Goal: Transaction & Acquisition: Purchase product/service

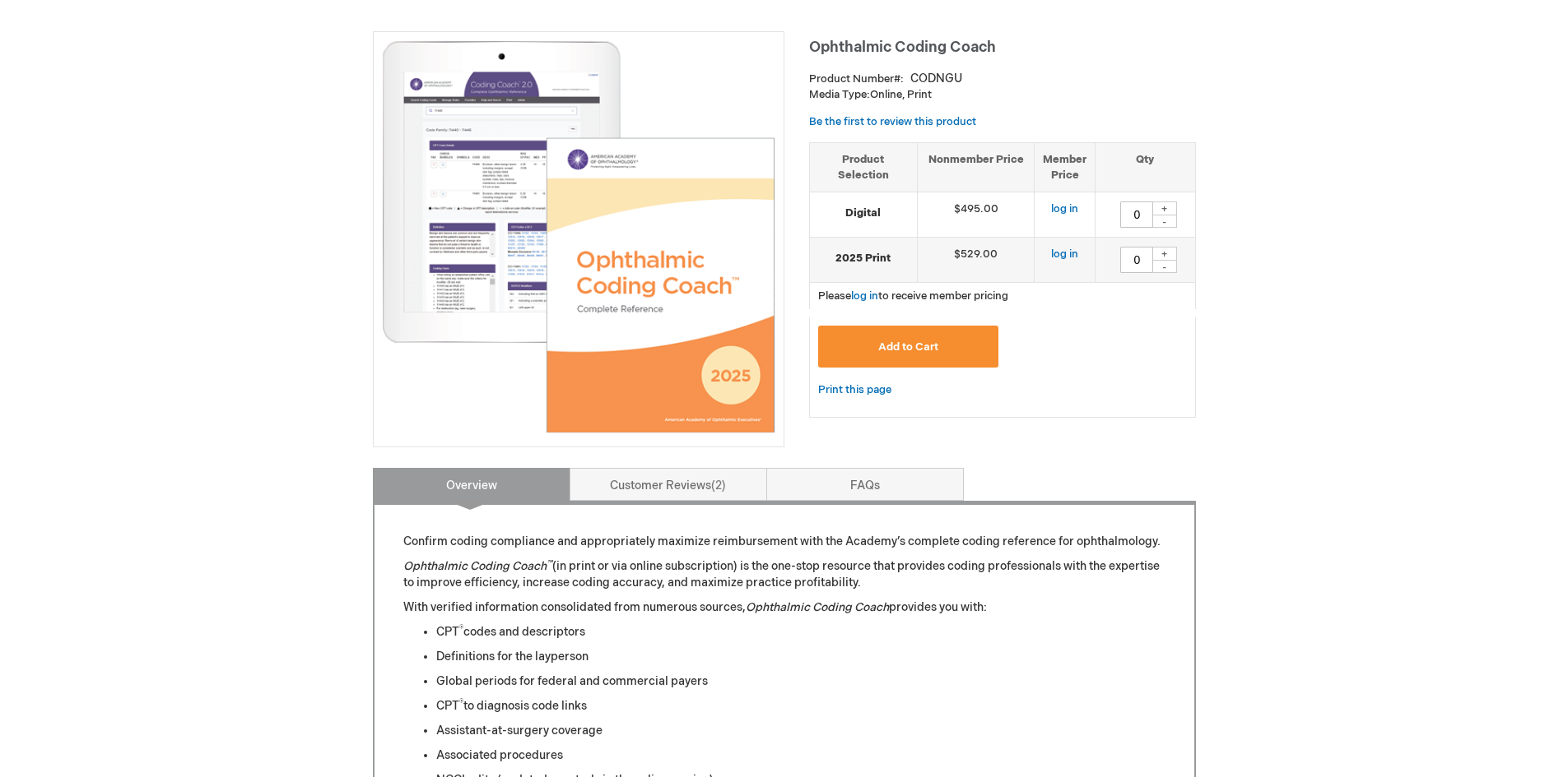
scroll to position [247, 0]
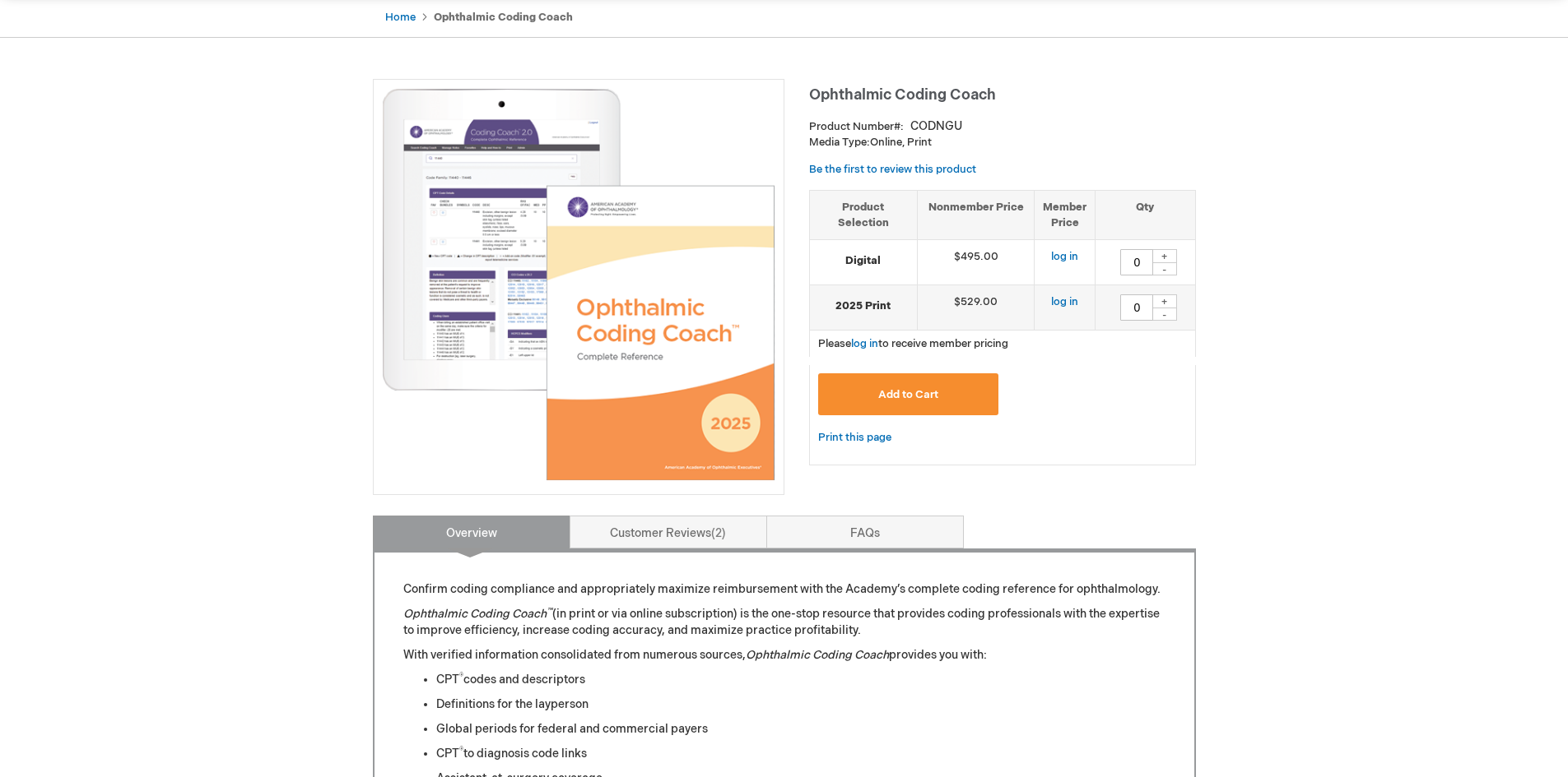
scroll to position [82, 0]
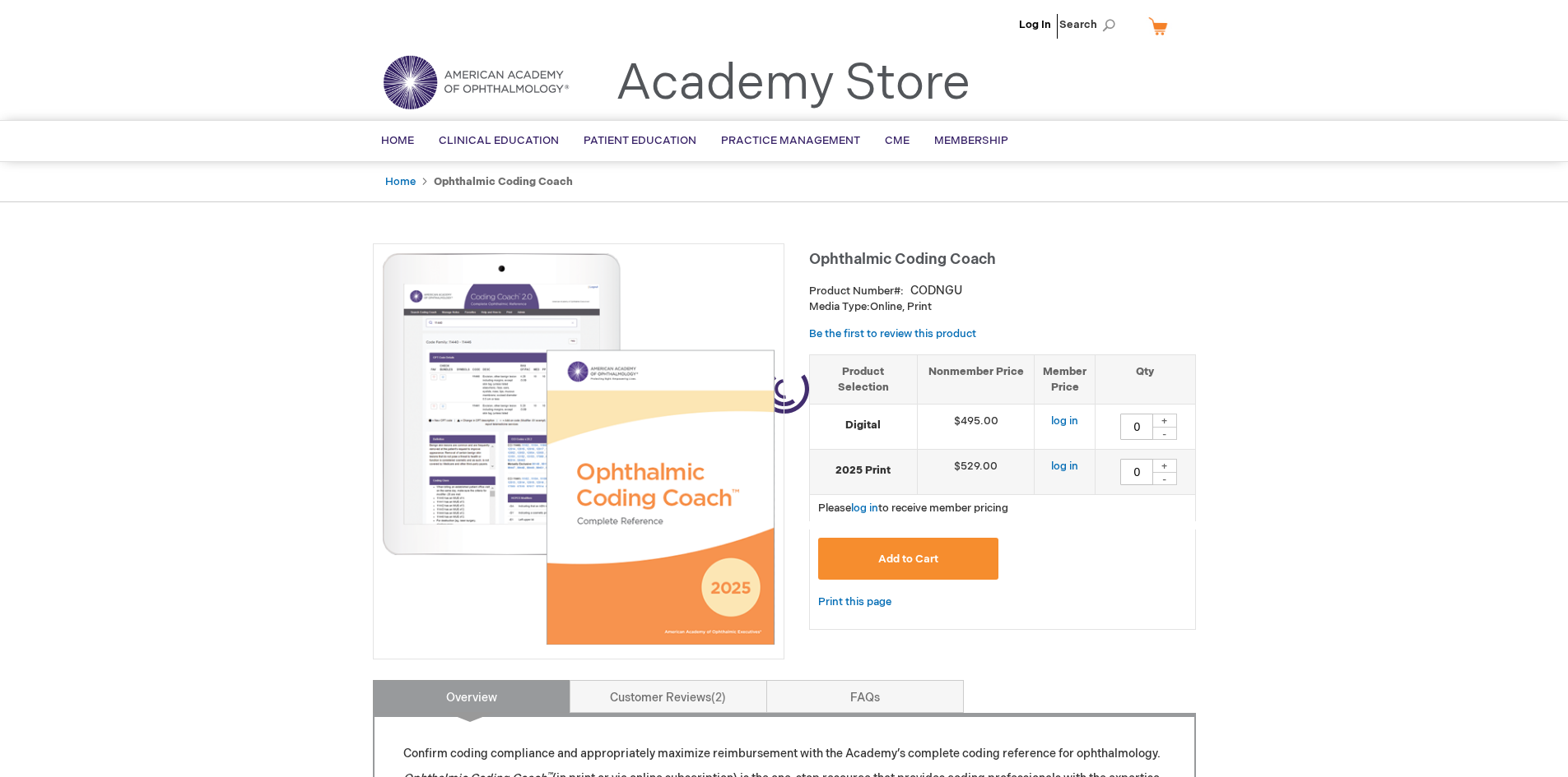
type input "0"
